Goal: Task Accomplishment & Management: Complete application form

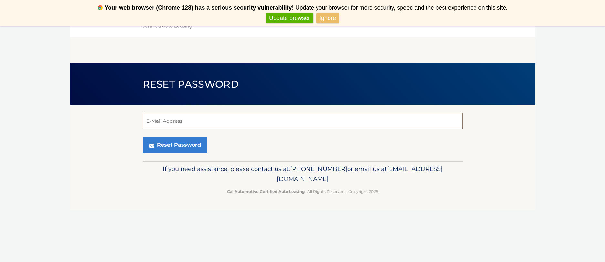
click at [192, 125] on input "E-Mail Address" at bounding box center [303, 121] width 320 height 16
type input "[EMAIL_ADDRESS][DOMAIN_NAME]"
click at [143, 137] on button "Reset Password" at bounding box center [175, 145] width 65 height 16
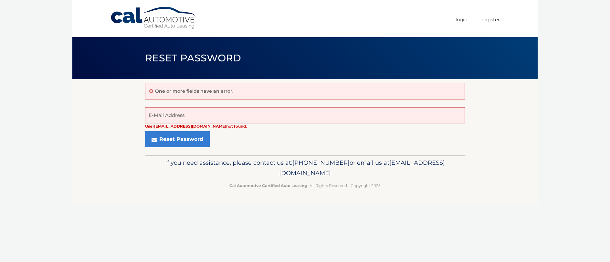
click at [221, 144] on div "Reset Password" at bounding box center [305, 139] width 320 height 16
click at [236, 89] on div "One or more fields have an error." at bounding box center [305, 91] width 320 height 16
click at [236, 90] on div "One or more fields have an error." at bounding box center [305, 91] width 320 height 16
drag, startPoint x: 236, startPoint y: 90, endPoint x: 198, endPoint y: 94, distance: 38.3
click at [234, 91] on div "One or more fields have an error." at bounding box center [305, 91] width 320 height 16
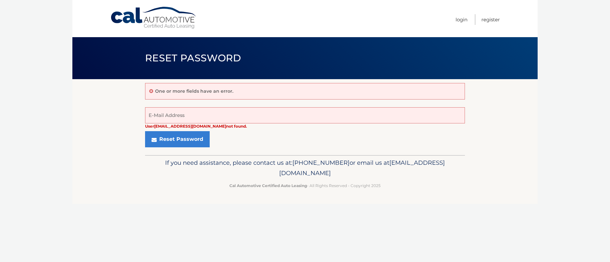
drag, startPoint x: 198, startPoint y: 94, endPoint x: 186, endPoint y: 98, distance: 12.5
click at [189, 97] on div "One or more fields have an error." at bounding box center [305, 91] width 320 height 16
click at [186, 98] on div "One or more fields have an error." at bounding box center [305, 91] width 320 height 16
drag, startPoint x: 186, startPoint y: 98, endPoint x: 235, endPoint y: 88, distance: 49.2
click at [229, 88] on div "One or more fields have an error." at bounding box center [305, 91] width 320 height 16
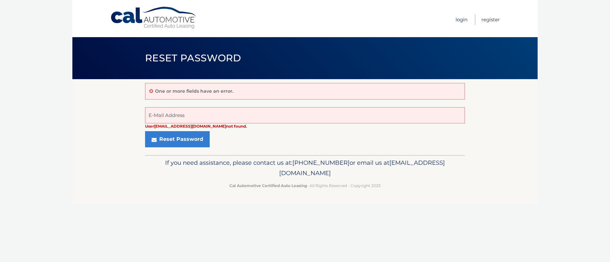
click at [463, 21] on link "Login" at bounding box center [462, 19] width 12 height 11
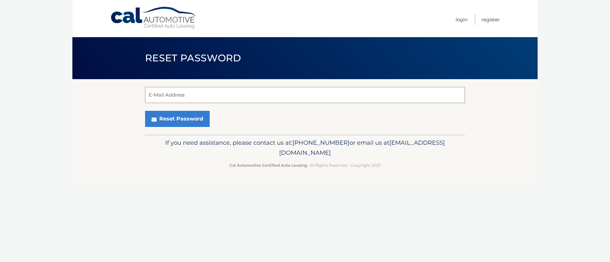
click at [189, 99] on input "E-Mail Address" at bounding box center [305, 95] width 320 height 16
click at [189, 94] on input "E-Mail Address" at bounding box center [305, 95] width 320 height 16
type input "Angeye@aol.com"
click at [145, 111] on button "Reset Password" at bounding box center [177, 119] width 65 height 16
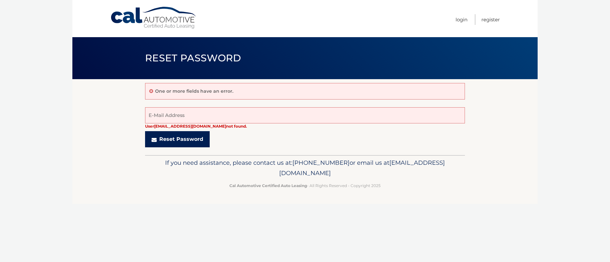
click at [167, 143] on button "Reset Password" at bounding box center [177, 139] width 65 height 16
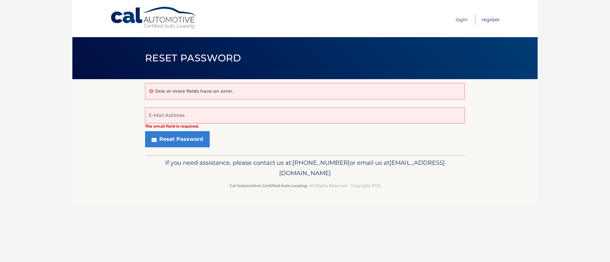
click at [493, 22] on link "Register" at bounding box center [491, 19] width 18 height 11
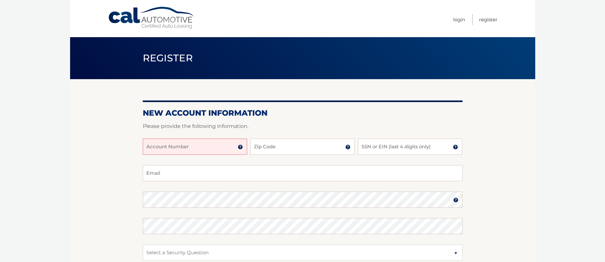
click at [226, 150] on input "Account Number" at bounding box center [195, 147] width 104 height 16
click at [206, 147] on input "Account Number" at bounding box center [195, 147] width 104 height 16
click at [206, 148] on input "Account Number" at bounding box center [195, 147] width 104 height 16
type input "250819"
click at [296, 149] on input "Zip Code" at bounding box center [302, 147] width 104 height 16
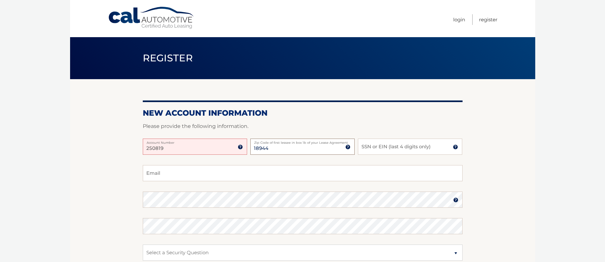
type input "18944"
click at [369, 147] on input "SSN or EIN (last 4 digits only)" at bounding box center [410, 147] width 104 height 16
click at [457, 148] on img at bounding box center [455, 146] width 5 height 5
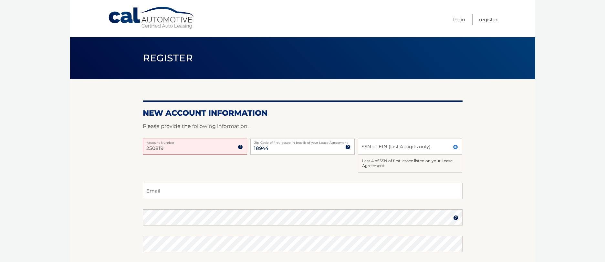
click at [457, 147] on img at bounding box center [455, 146] width 5 height 5
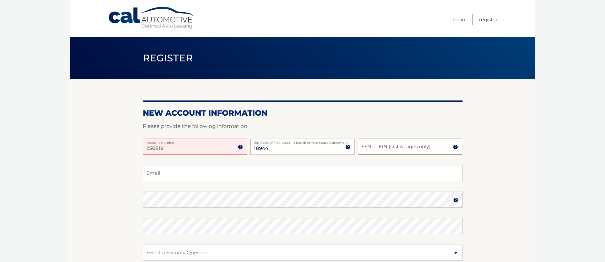
click at [370, 145] on input "SSN or EIN (last 4 digits only)" at bounding box center [410, 147] width 104 height 16
type input "0"
click at [460, 19] on link "Login" at bounding box center [459, 19] width 12 height 11
